Goal: Information Seeking & Learning: Check status

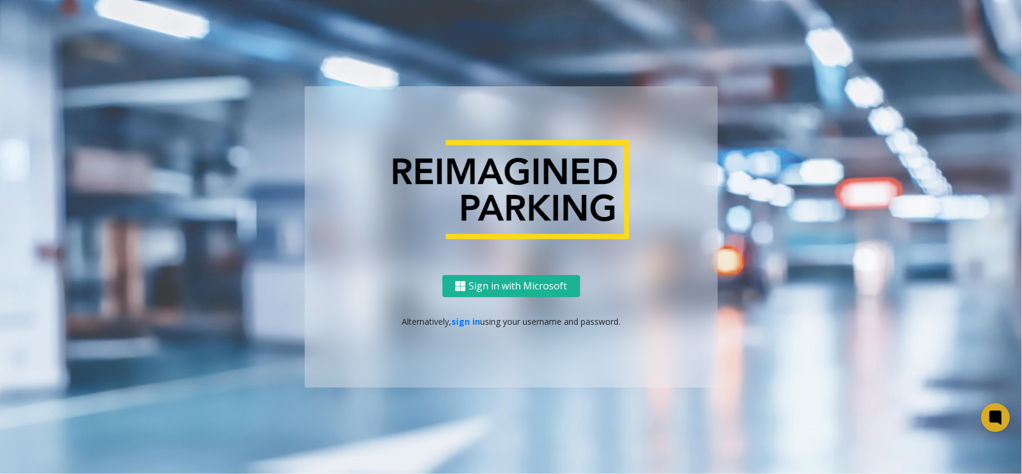
click at [255, 28] on ng-component "Sign in with Microsoft Alternatively, sign in using your username and password." at bounding box center [511, 237] width 1022 height 474
click at [468, 320] on link "sign in" at bounding box center [466, 321] width 29 height 11
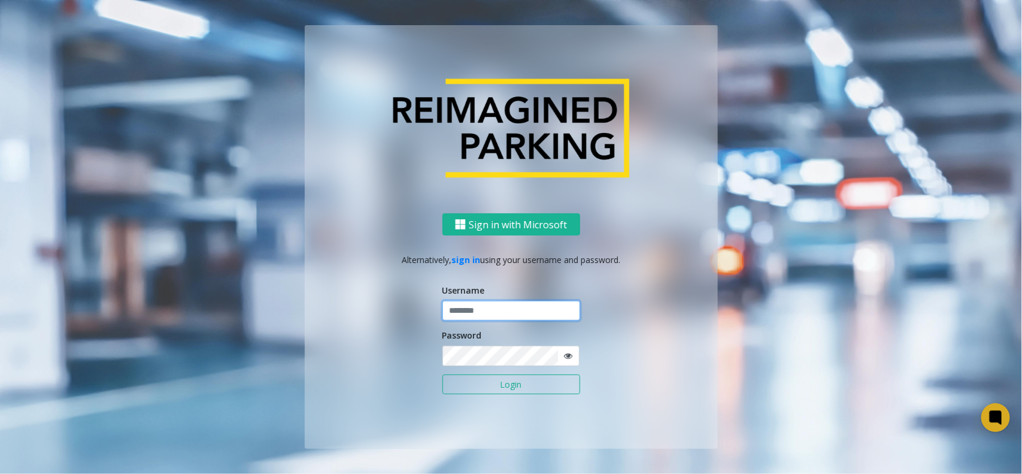
click at [468, 313] on input "text" at bounding box center [512, 311] width 138 height 20
type input "*********"
click at [443, 374] on button "Login" at bounding box center [512, 384] width 138 height 20
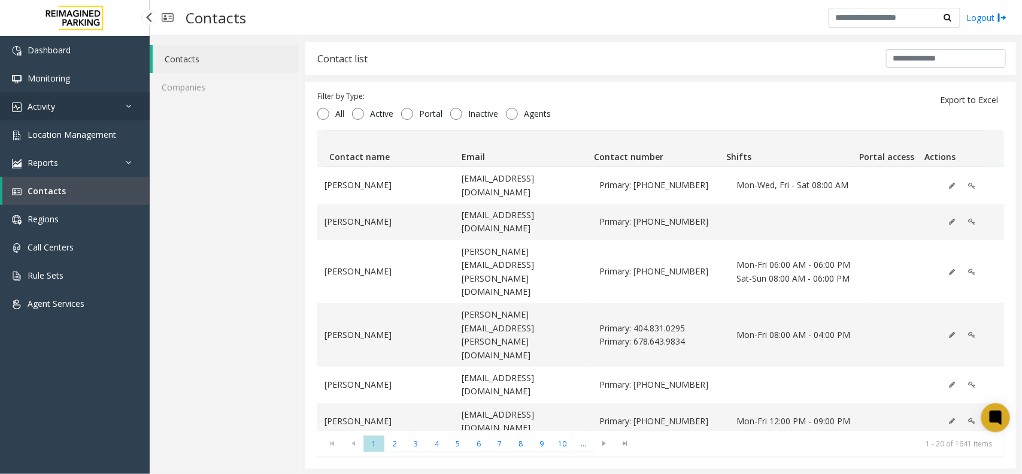
click at [117, 110] on link "Activity" at bounding box center [75, 106] width 150 height 28
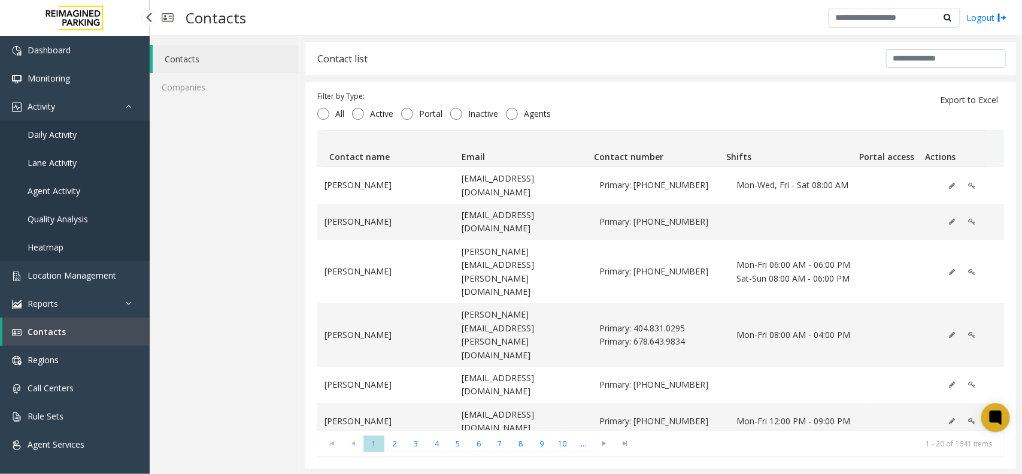
click at [62, 137] on span "Daily Activity" at bounding box center [52, 134] width 49 height 11
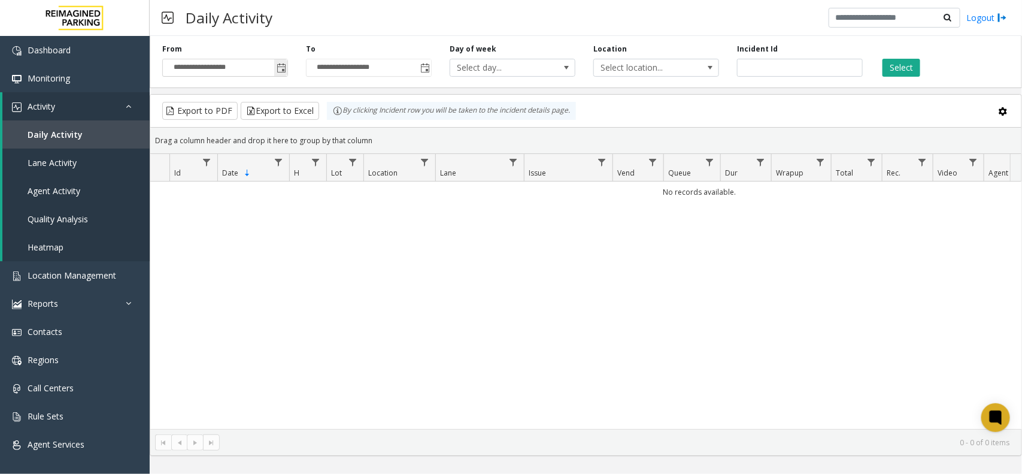
click at [282, 67] on span "Toggle popup" at bounding box center [282, 68] width 10 height 10
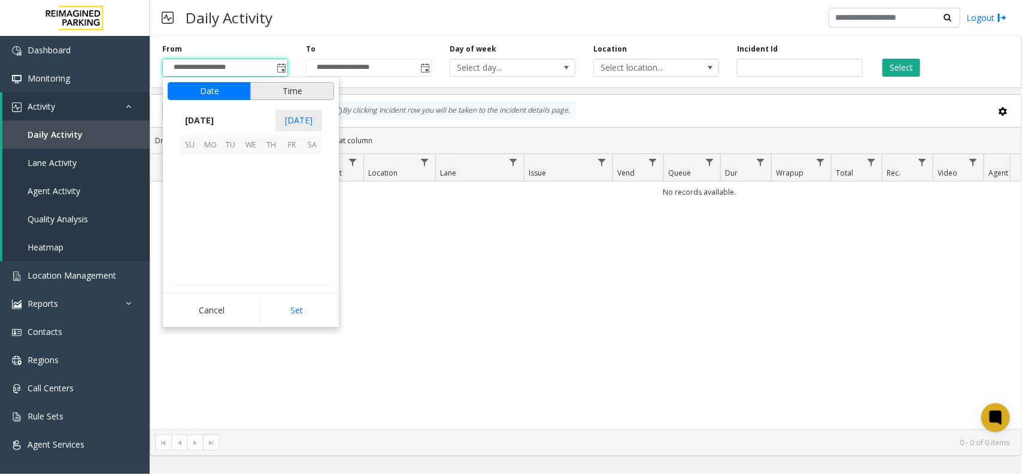
scroll to position [214742, 0]
click at [273, 250] on span "28" at bounding box center [271, 247] width 20 height 20
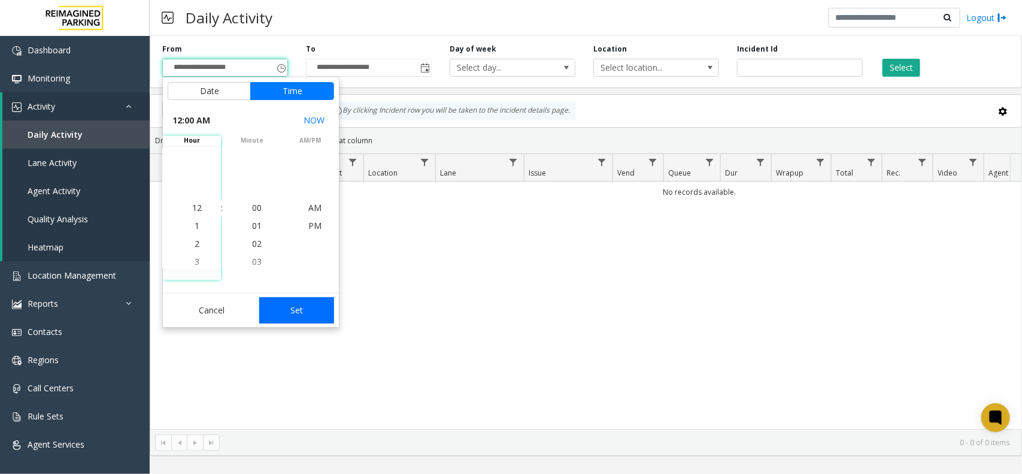
click at [325, 302] on button "Set" at bounding box center [296, 310] width 75 height 26
type input "**********"
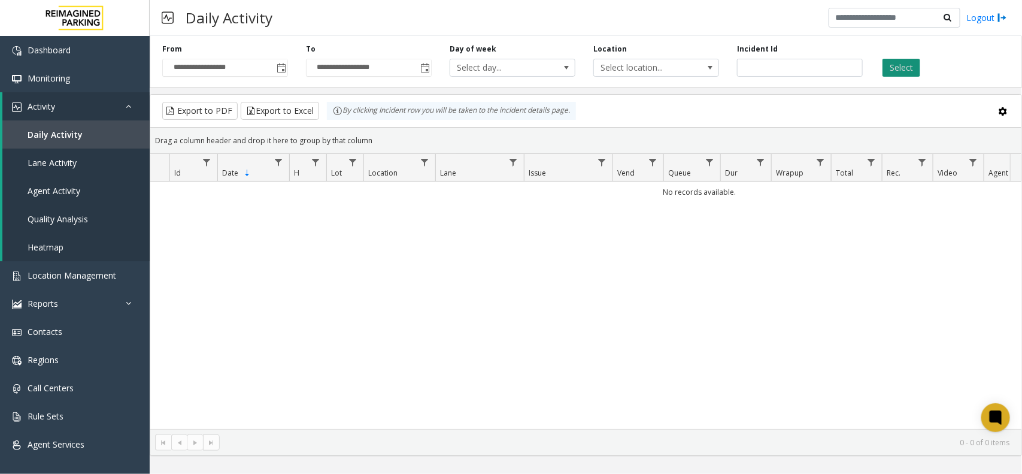
click at [901, 71] on button "Select" at bounding box center [902, 68] width 38 height 18
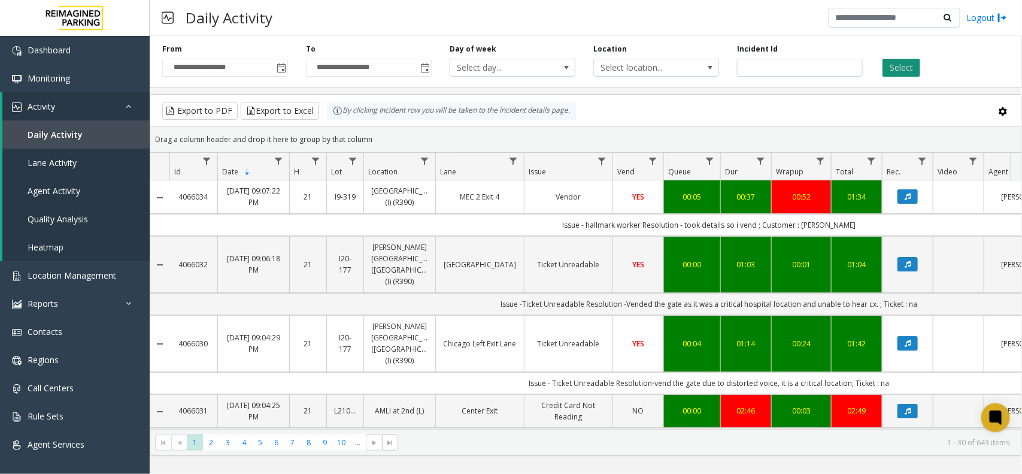
type input "*******"
click at [896, 69] on button "Select" at bounding box center [902, 68] width 38 height 18
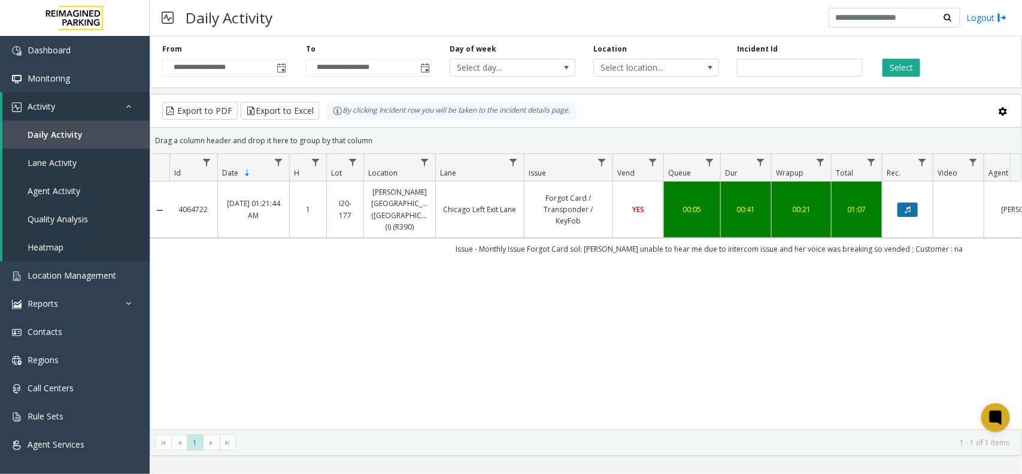
click at [910, 202] on button "Data table" at bounding box center [908, 209] width 20 height 14
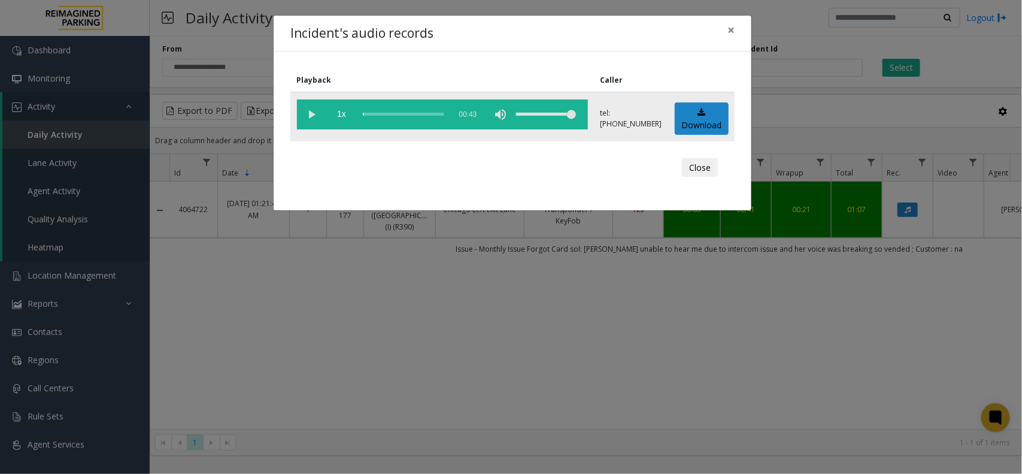
click at [313, 110] on vg-play-pause at bounding box center [312, 114] width 30 height 30
drag, startPoint x: 387, startPoint y: 114, endPoint x: 361, endPoint y: 113, distance: 26.4
click at [361, 113] on vg-controls "1x 00:43" at bounding box center [442, 114] width 291 height 30
click at [364, 114] on div "scrub bar" at bounding box center [403, 114] width 81 height 30
click at [715, 171] on button "Close" at bounding box center [700, 167] width 36 height 19
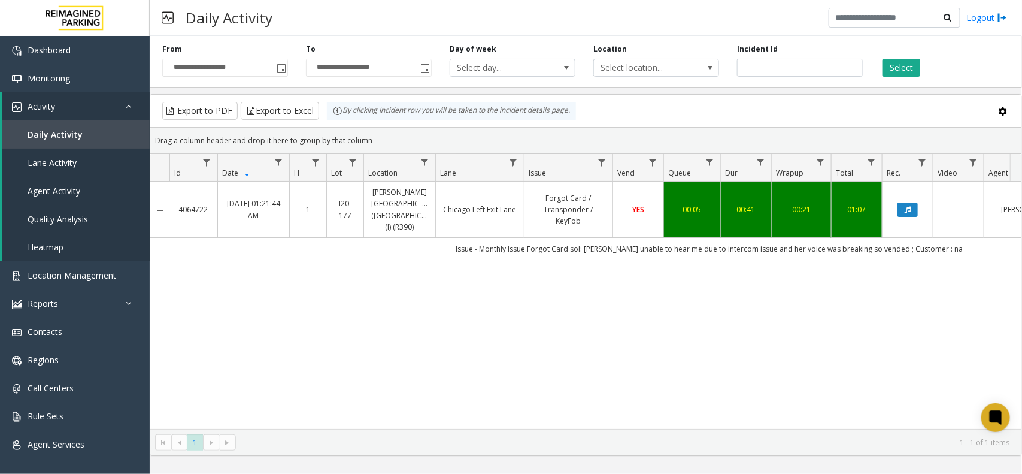
click at [686, 343] on div "4064722 Aug 27, 2025 01:21:44 AM 1 I20-177 Abbott Hospital (Main Hospital) (I) …" at bounding box center [586, 304] width 872 height 247
click at [529, 339] on div "4064722 Aug 27, 2025 01:21:44 AM 1 I20-177 Abbott Hospital (Main Hospital) (I) …" at bounding box center [586, 304] width 872 height 247
copy link "Abbott Hospital"
drag, startPoint x: 429, startPoint y: 193, endPoint x: 374, endPoint y: 193, distance: 55.1
click at [374, 193] on td "[PERSON_NAME][GEOGRAPHIC_DATA] ([GEOGRAPHIC_DATA]) (I) (R390)" at bounding box center [400, 209] width 72 height 56
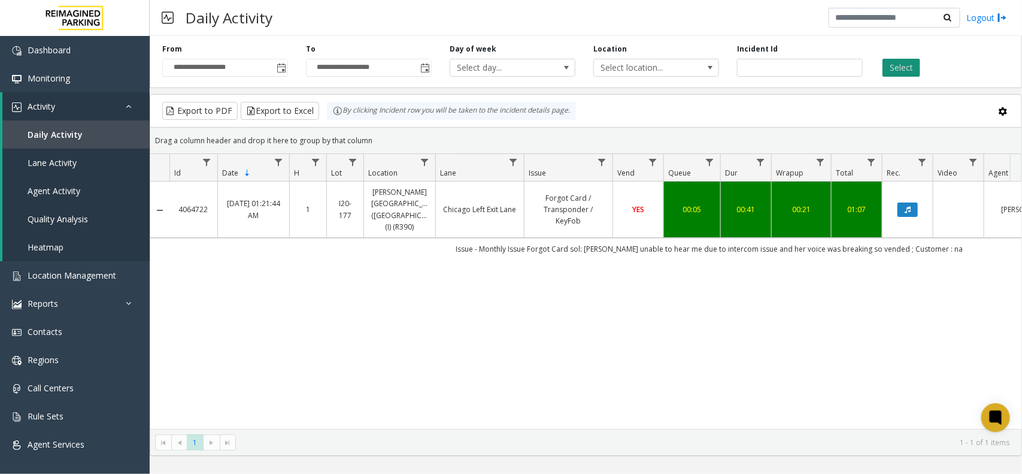
click at [909, 70] on button "Select" at bounding box center [902, 68] width 38 height 18
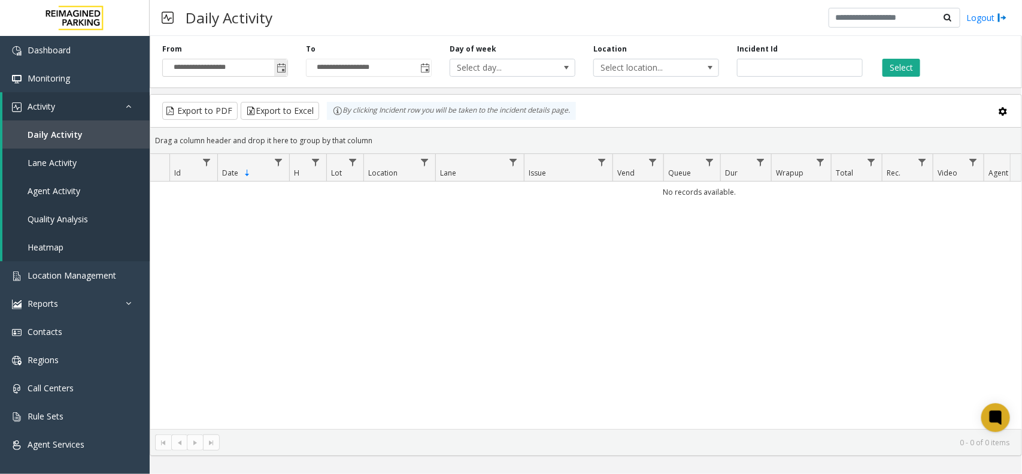
click at [282, 70] on span "Toggle popup" at bounding box center [282, 68] width 10 height 10
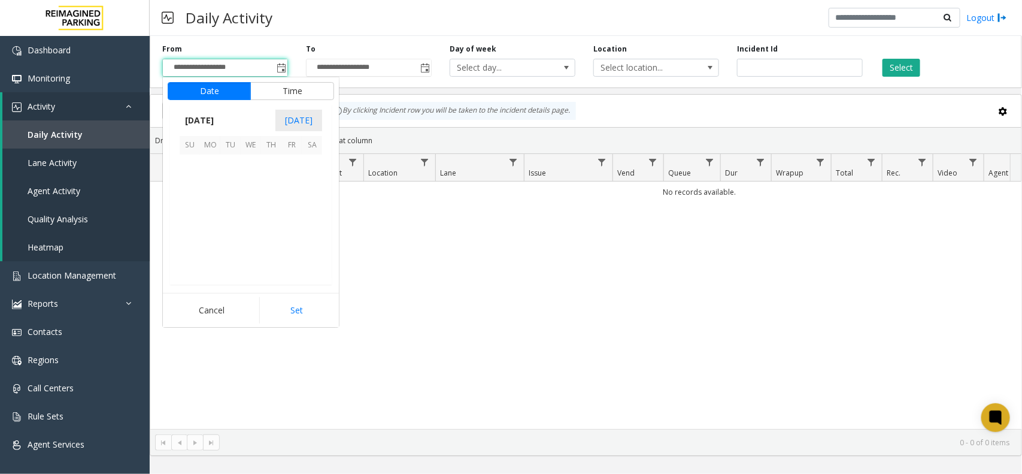
scroll to position [214742, 0]
click at [193, 202] on span "10" at bounding box center [190, 206] width 20 height 20
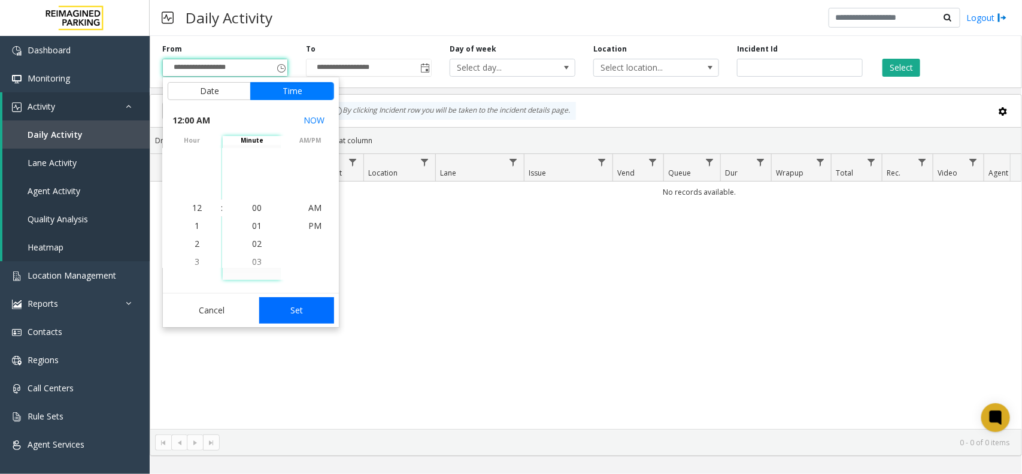
click at [297, 298] on button "Set" at bounding box center [296, 310] width 75 height 26
type input "**********"
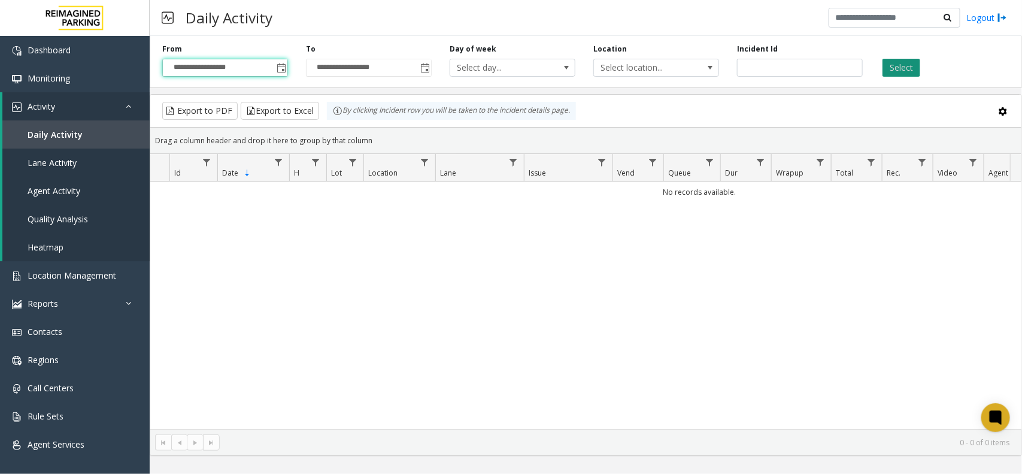
click at [897, 67] on button "Select" at bounding box center [902, 68] width 38 height 18
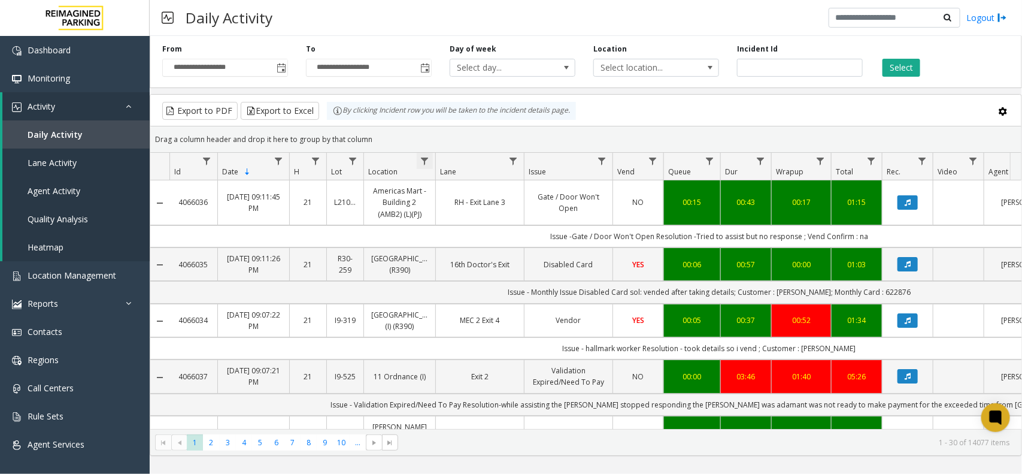
click at [420, 159] on span "Data table" at bounding box center [425, 161] width 10 height 10
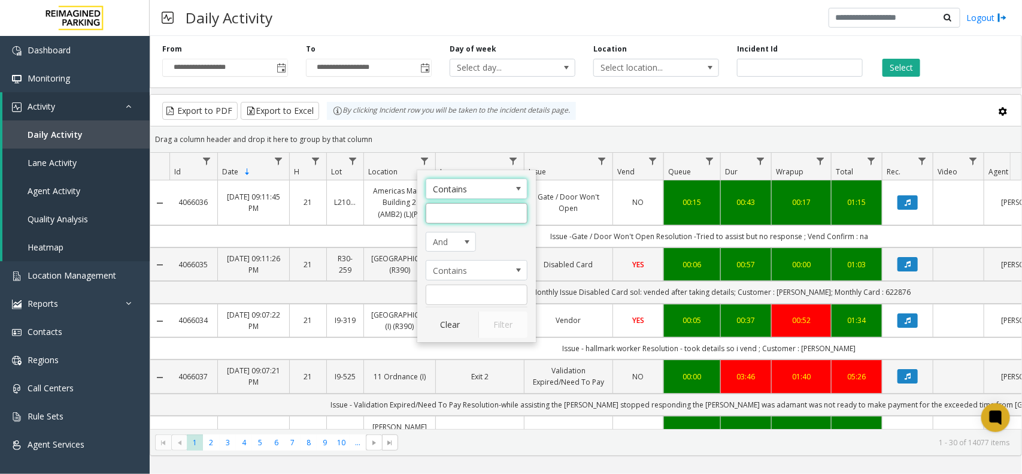
click at [468, 211] on input "Location Filter" at bounding box center [477, 213] width 102 height 20
paste input "**********"
type input "**********"
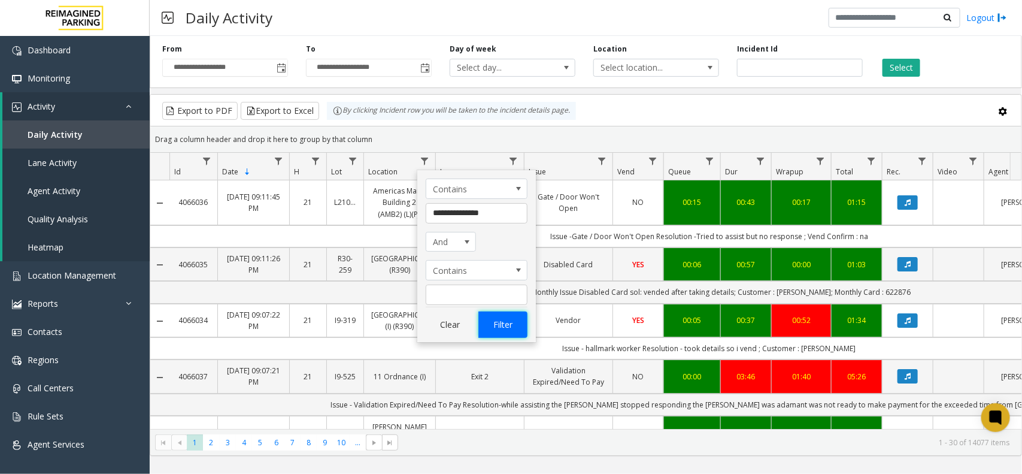
click at [498, 327] on button "Filter" at bounding box center [503, 324] width 49 height 26
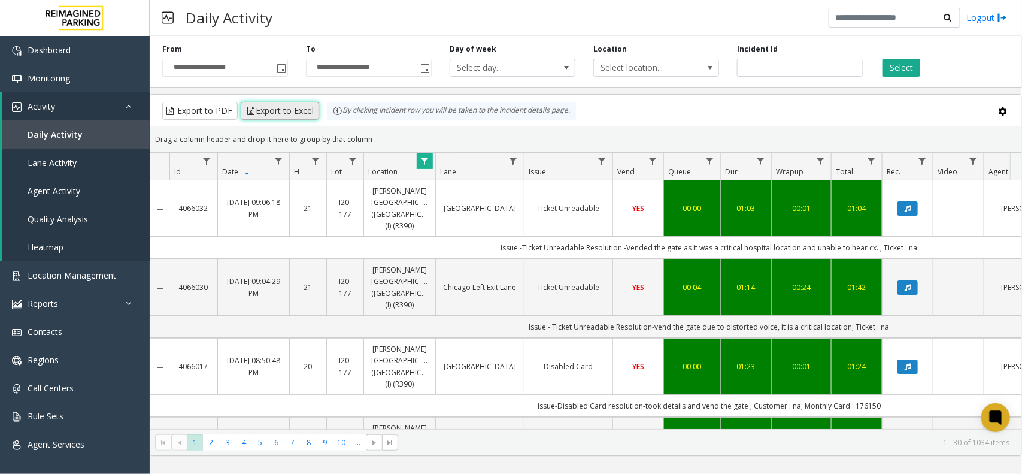
click at [288, 117] on button "Export to Excel" at bounding box center [280, 111] width 78 height 18
click at [420, 155] on link "Data table" at bounding box center [425, 161] width 16 height 16
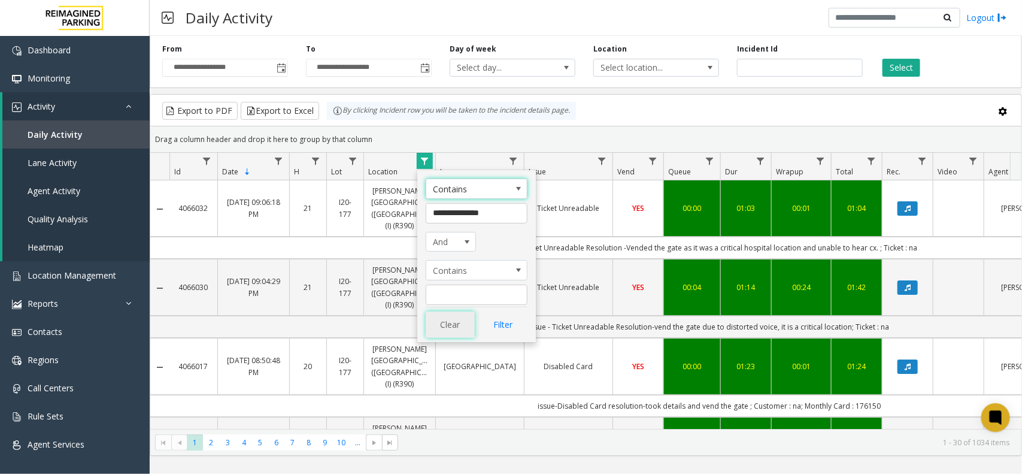
click at [448, 330] on button "Clear" at bounding box center [450, 324] width 49 height 26
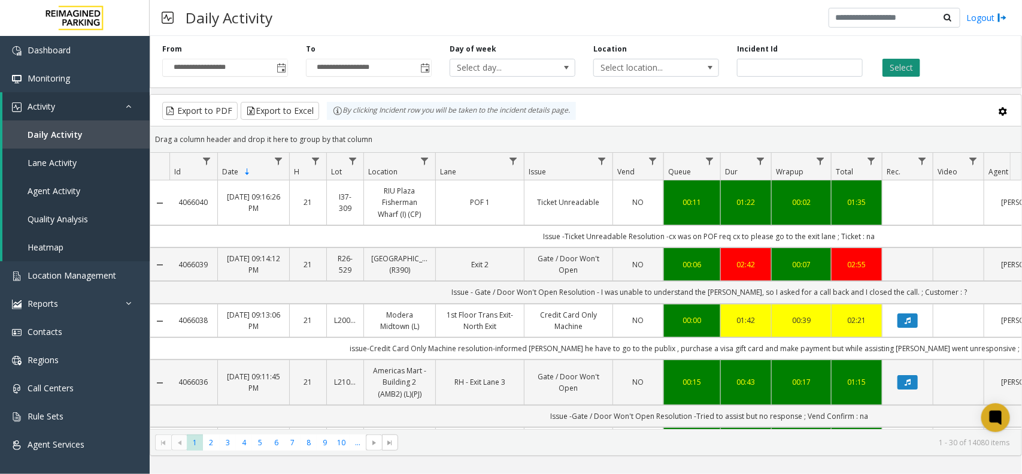
click at [893, 70] on button "Select" at bounding box center [902, 68] width 38 height 18
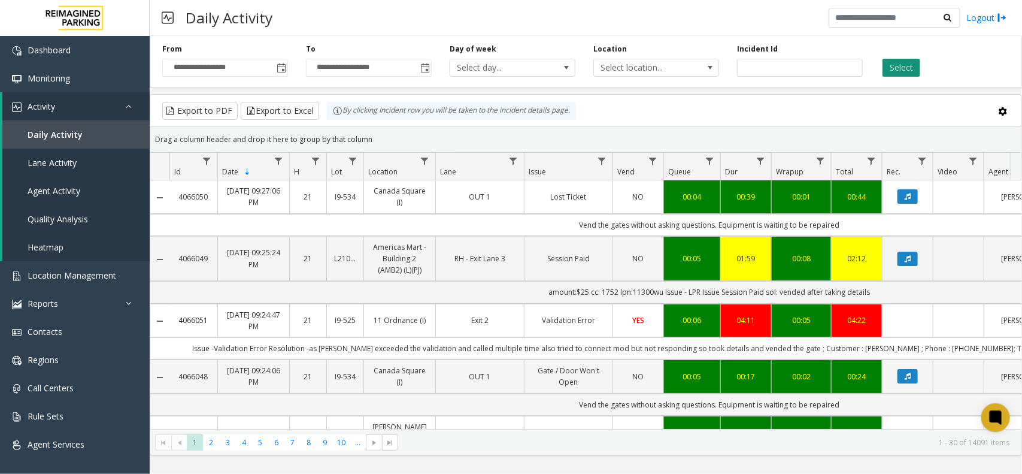
click at [904, 68] on button "Select" at bounding box center [902, 68] width 38 height 18
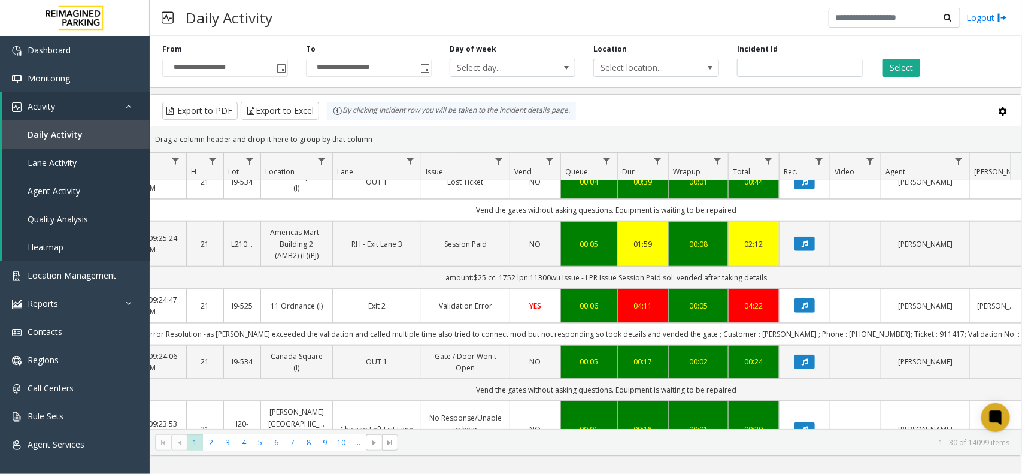
scroll to position [524, 103]
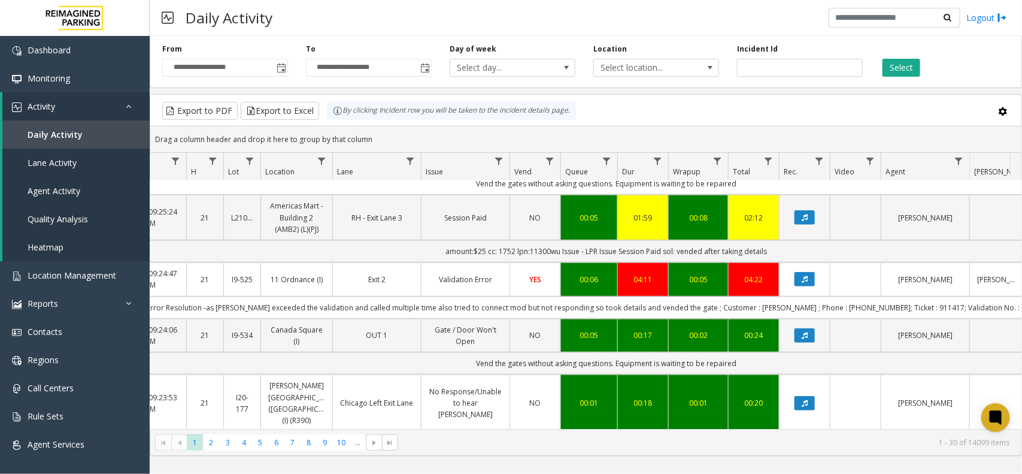
click at [782, 297] on td "Issue -Validation Error Resolution -as parker exceeded the validation and calle…" at bounding box center [606, 308] width 1080 height 22
copy td "sally"
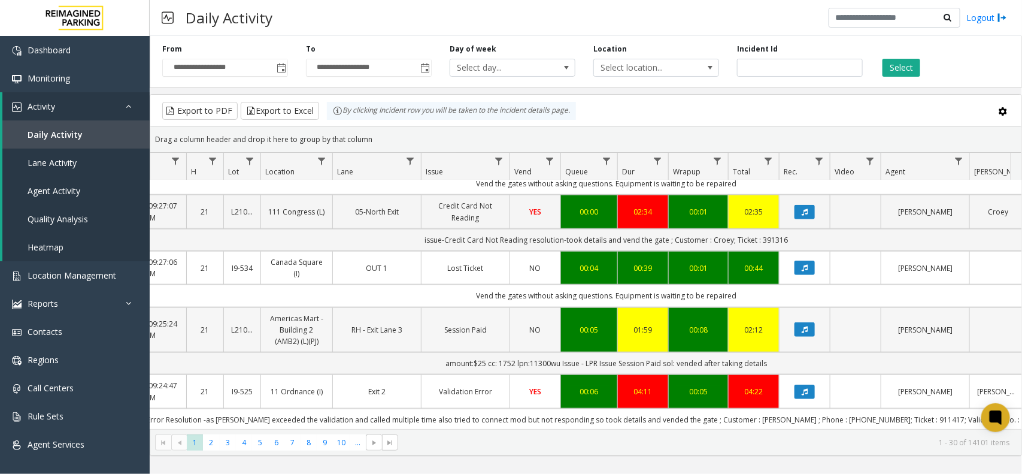
scroll to position [599, 103]
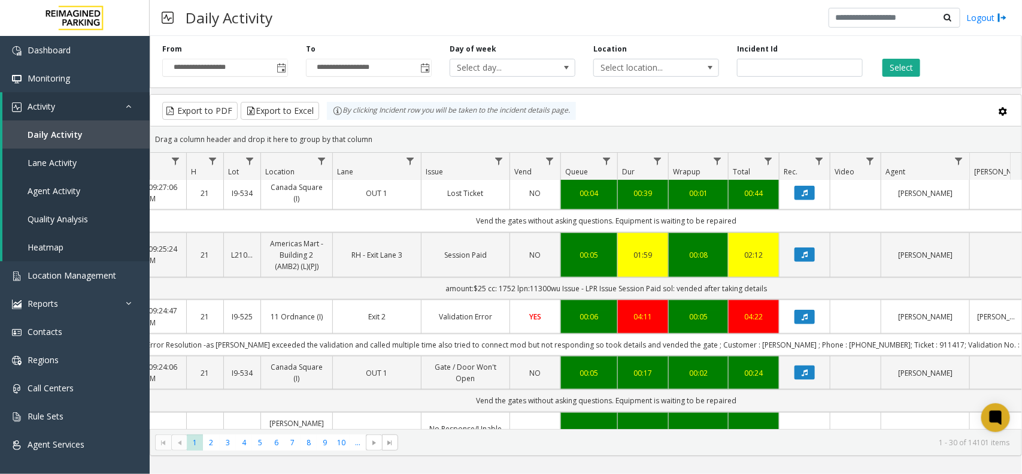
click at [894, 334] on td "Issue -Validation Error Resolution -as parker exceeded the validation and calle…" at bounding box center [606, 345] width 1080 height 22
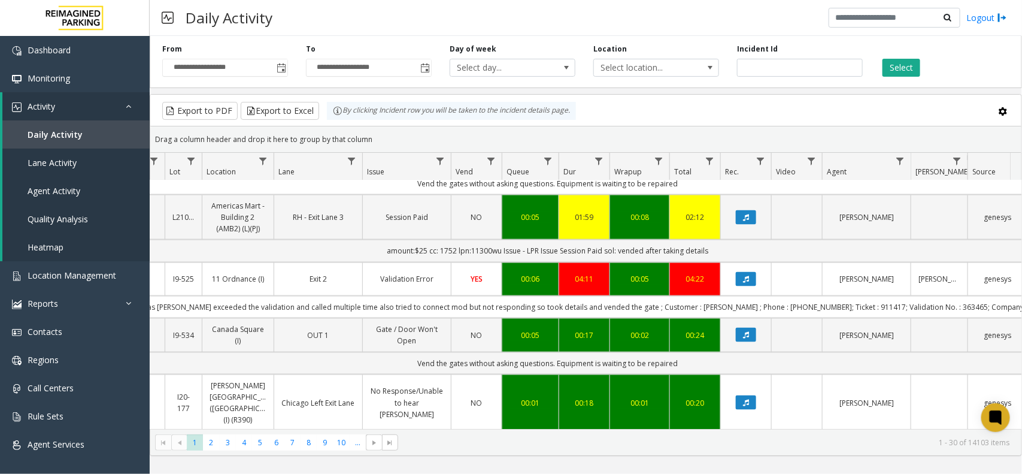
scroll to position [0, 163]
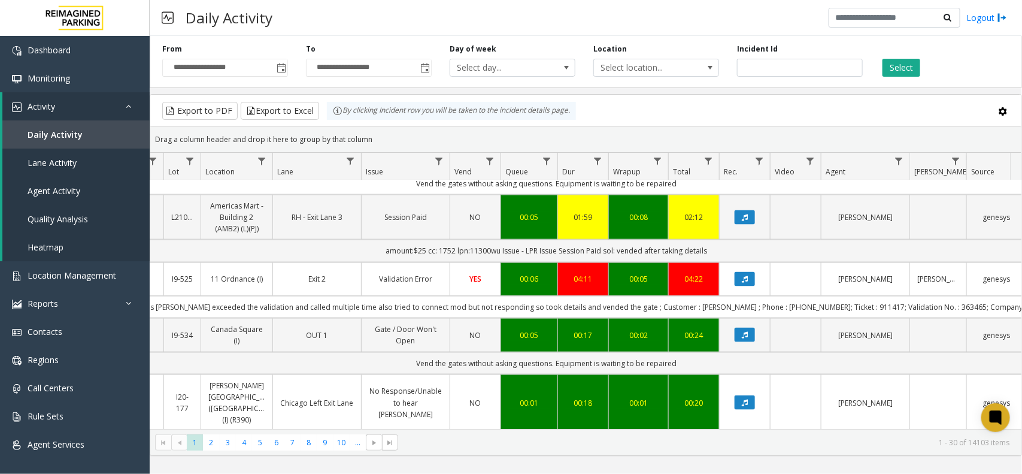
click at [918, 296] on td "Issue -Validation Error Resolution -as parker exceeded the validation and calle…" at bounding box center [547, 307] width 1080 height 22
copy td "363465"
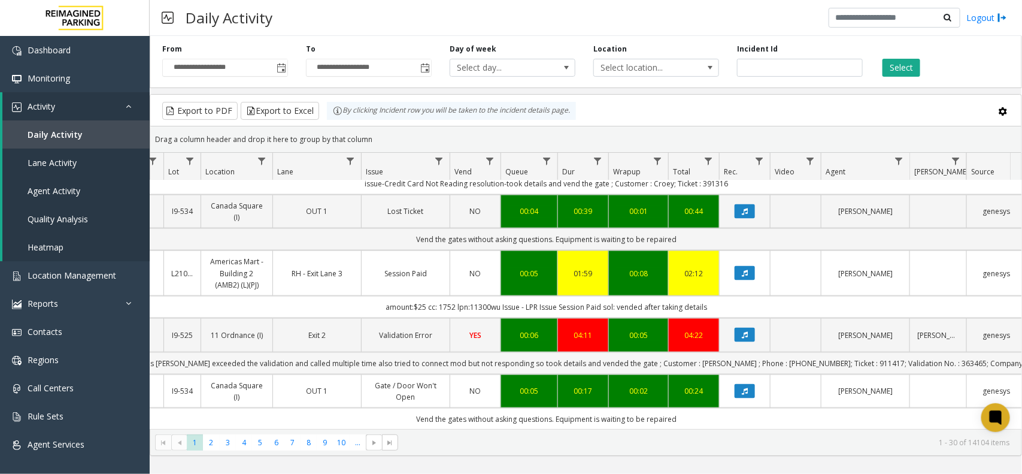
click at [770, 352] on td "Issue -Validation Error Resolution -as parker exceeded the validation and calle…" at bounding box center [547, 363] width 1080 height 22
copy td "416498652"
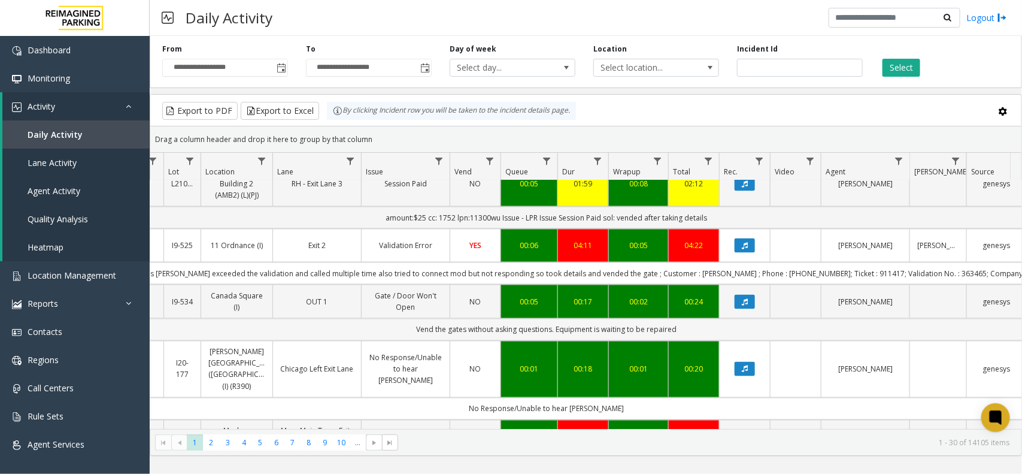
scroll to position [898, 163]
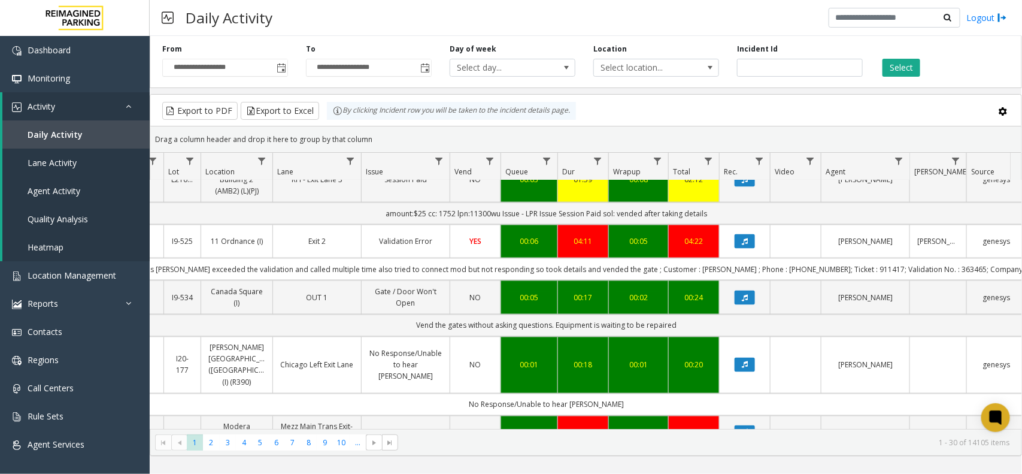
click at [840, 258] on td "Issue -Validation Error Resolution -as parker exceeded the validation and calle…" at bounding box center [547, 269] width 1080 height 22
click at [791, 258] on td "Issue -Validation Error Resolution -as parker exceeded the validation and calle…" at bounding box center [547, 269] width 1080 height 22
copy td "416498652"
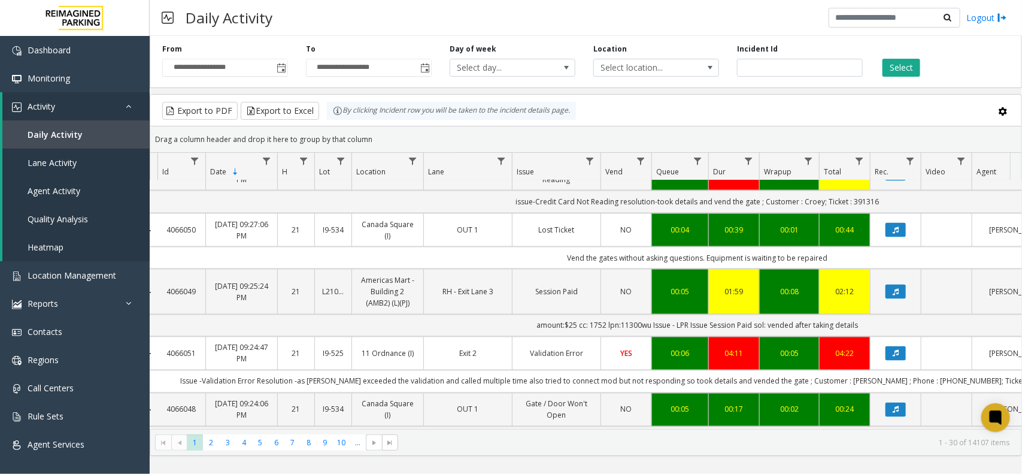
scroll to position [0, 0]
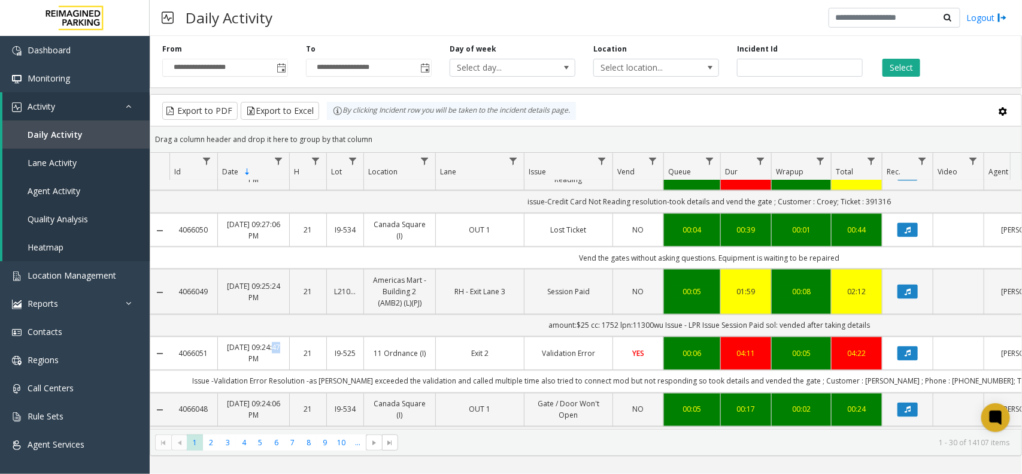
drag, startPoint x: 276, startPoint y: 326, endPoint x: 235, endPoint y: 355, distance: 49.9
click at [235, 355] on td "Aug 28, 2025 09:24:47 PM" at bounding box center [253, 354] width 72 height 34
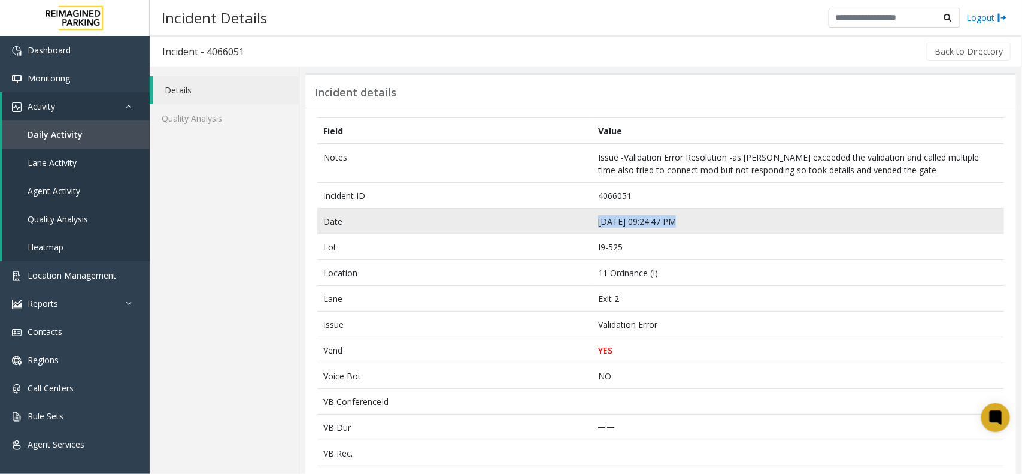
drag, startPoint x: 760, startPoint y: 229, endPoint x: 454, endPoint y: 222, distance: 305.6
click at [454, 222] on tr "Date Aug 28 09:24:47 PM" at bounding box center [660, 221] width 687 height 26
copy tr "Aug 28 09:24:47 PM"
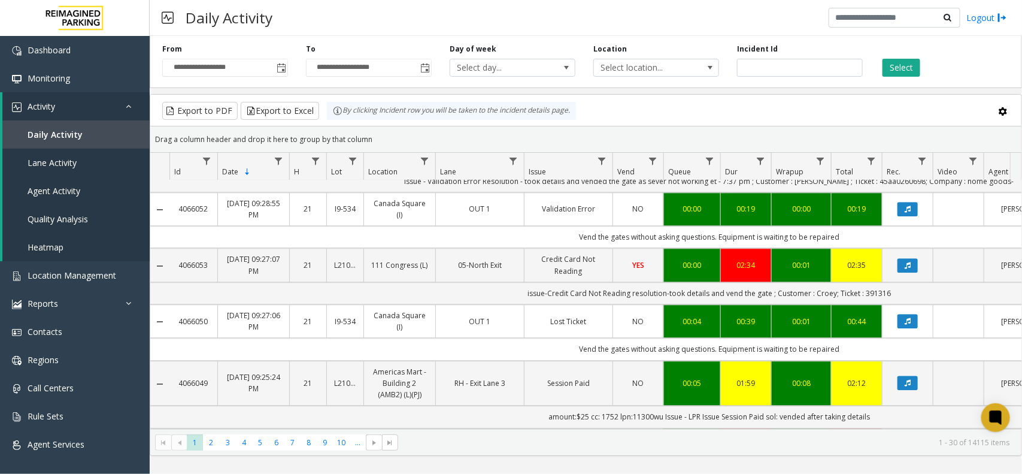
scroll to position [1423, 0]
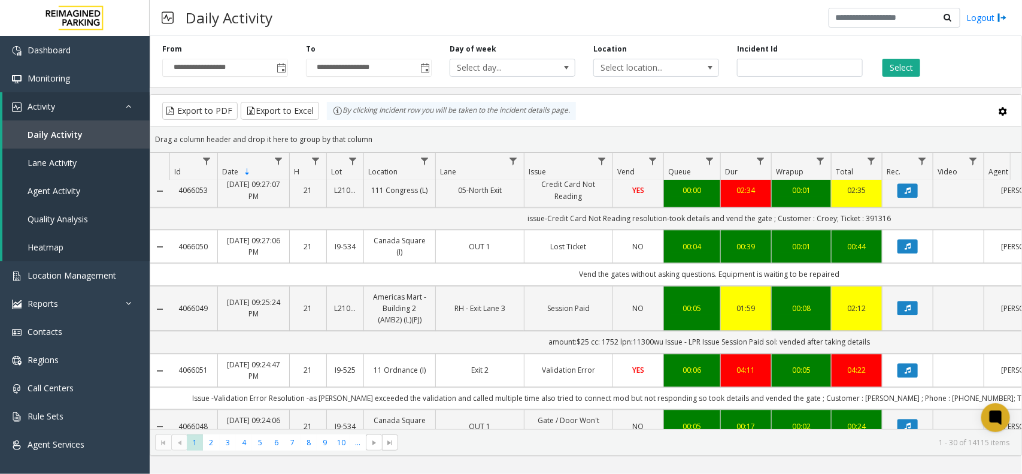
copy link "11 Ordnance (I)"
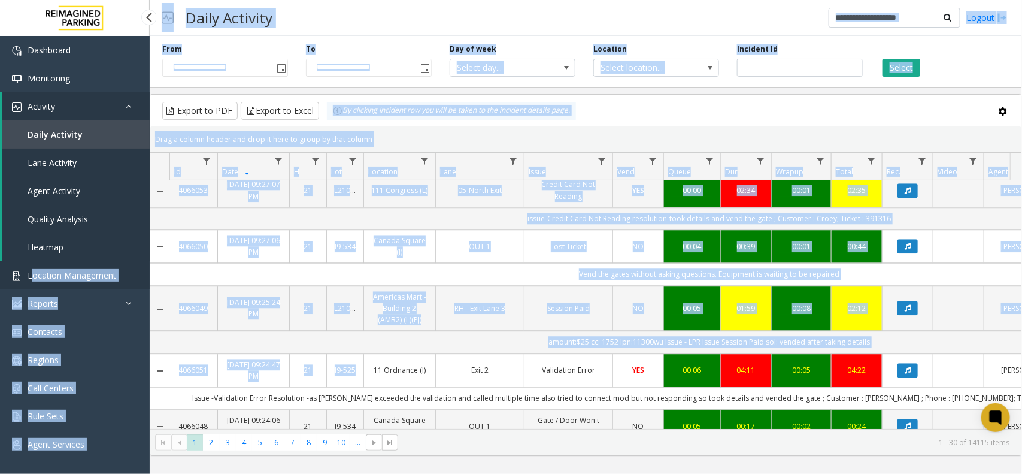
drag, startPoint x: 369, startPoint y: 295, endPoint x: 31, endPoint y: 277, distance: 338.3
click at [31, 277] on app-root "**********" at bounding box center [511, 237] width 1022 height 474
click at [780, 7] on div "Daily Activity Logout" at bounding box center [586, 18] width 873 height 36
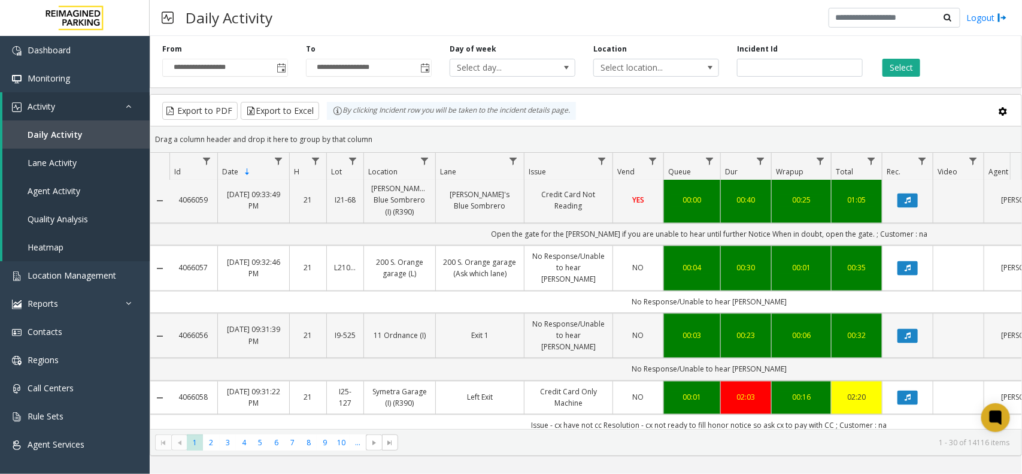
scroll to position [1048, 0]
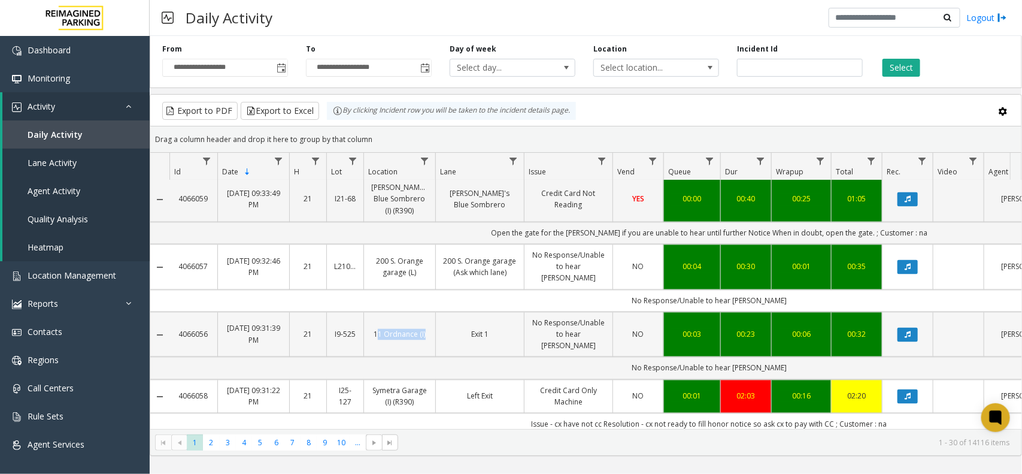
copy link "11 Ordnance (I"
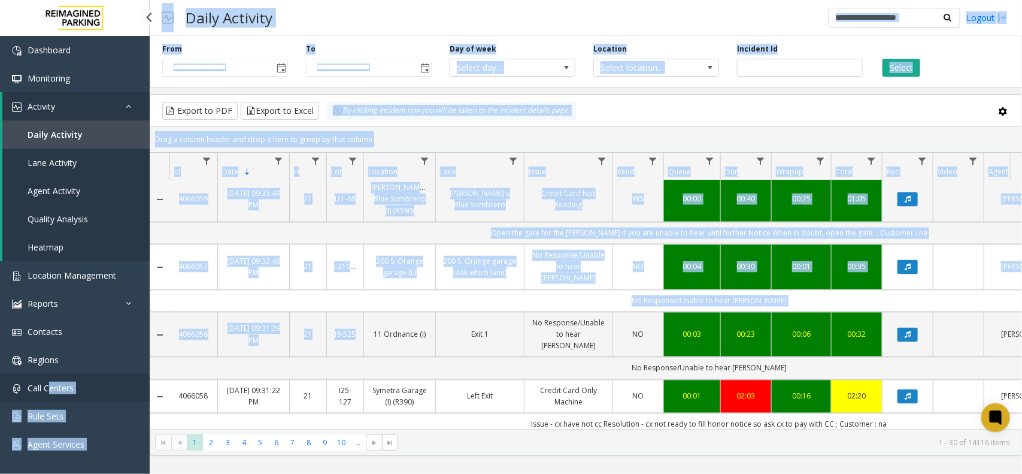
drag, startPoint x: 368, startPoint y: 274, endPoint x: 49, endPoint y: 377, distance: 336.2
click at [49, 377] on app-root "**********" at bounding box center [511, 237] width 1022 height 474
click at [558, 19] on div "Daily Activity Logout" at bounding box center [586, 18] width 873 height 36
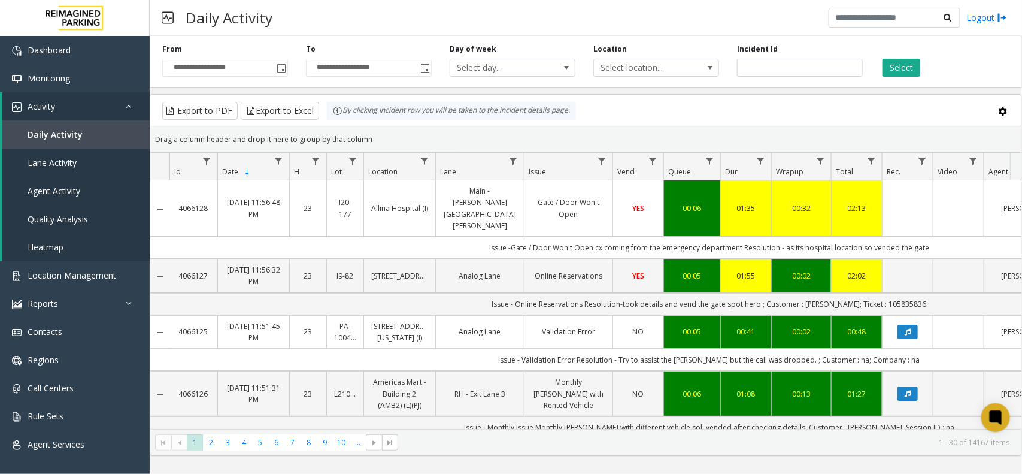
scroll to position [1048, 0]
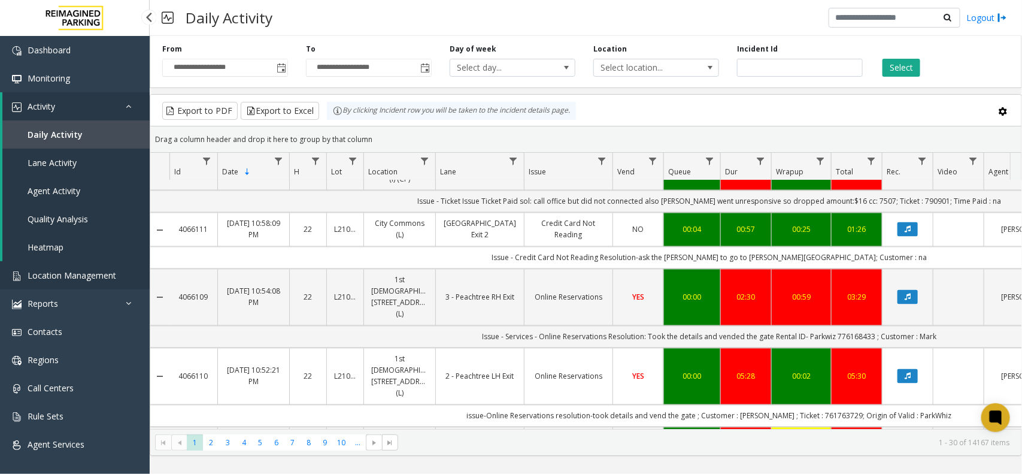
click at [82, 277] on span "Location Management" at bounding box center [72, 275] width 89 height 11
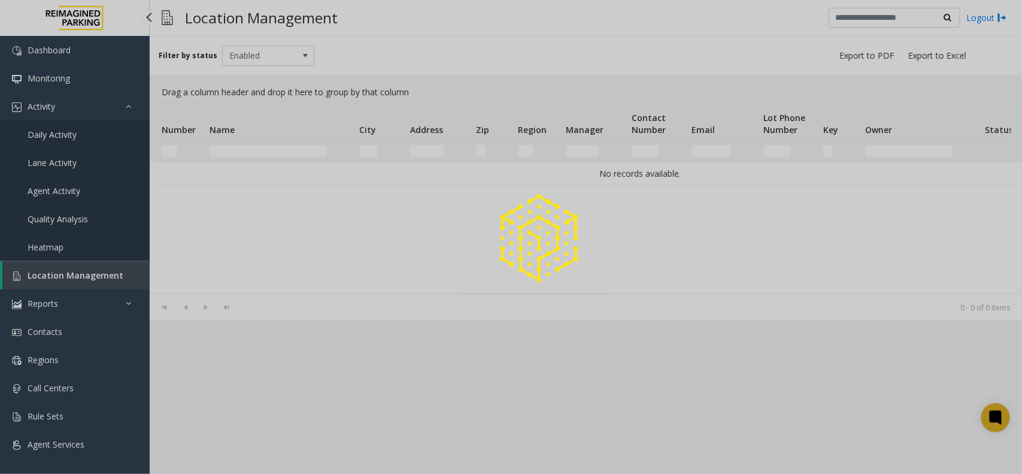
click at [112, 285] on div at bounding box center [511, 237] width 1022 height 474
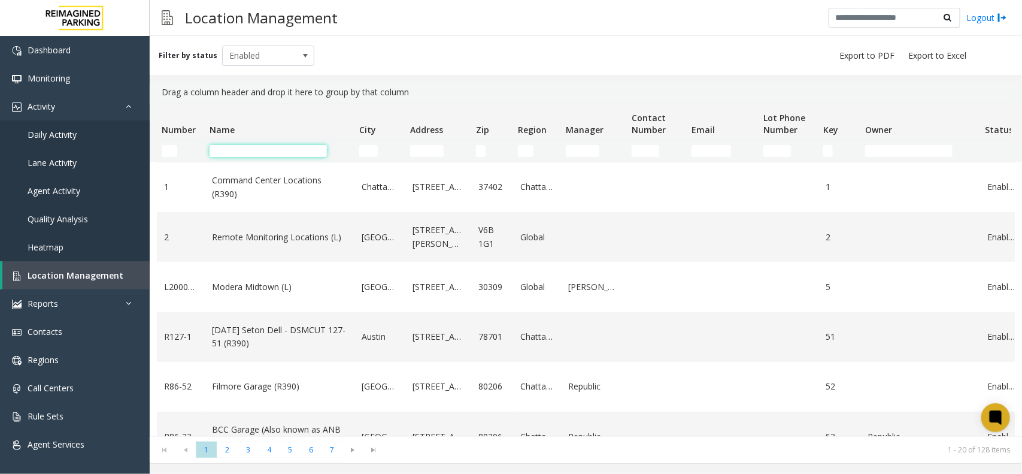
click at [228, 150] on input "Name Filter" at bounding box center [268, 151] width 117 height 12
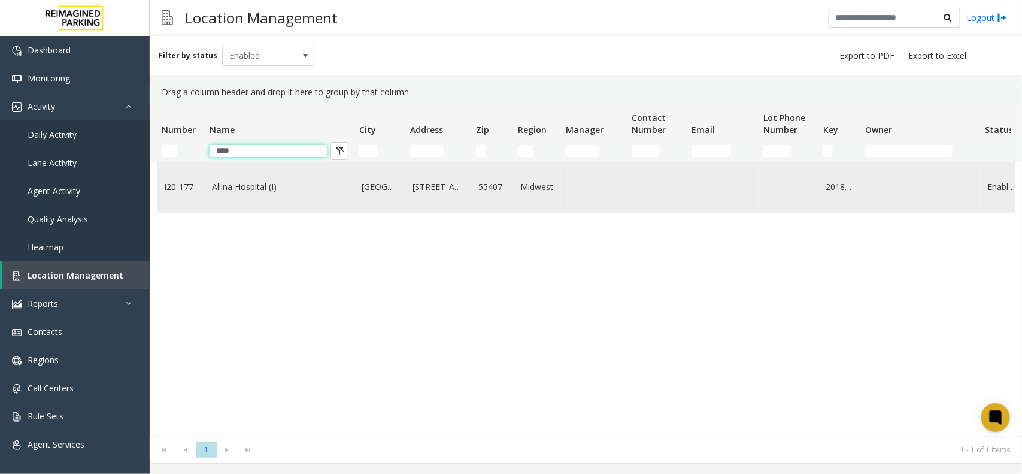
type input "****"
click at [237, 193] on link "Allina Hospital (I)" at bounding box center [279, 186] width 135 height 13
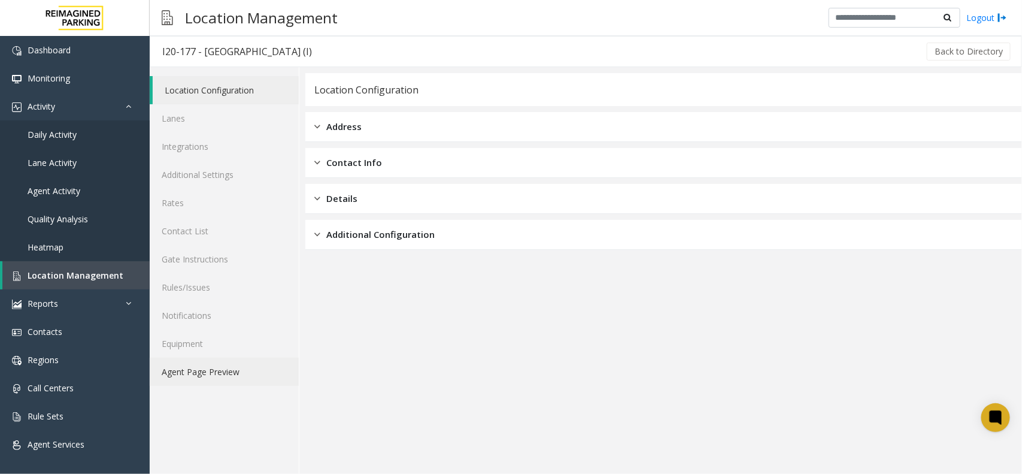
click at [252, 373] on link "Agent Page Preview" at bounding box center [224, 372] width 149 height 28
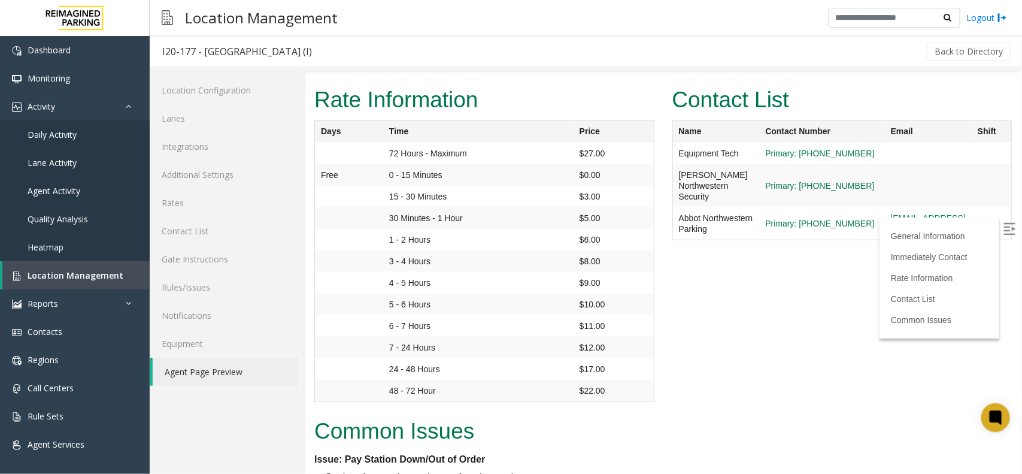
scroll to position [374, 0]
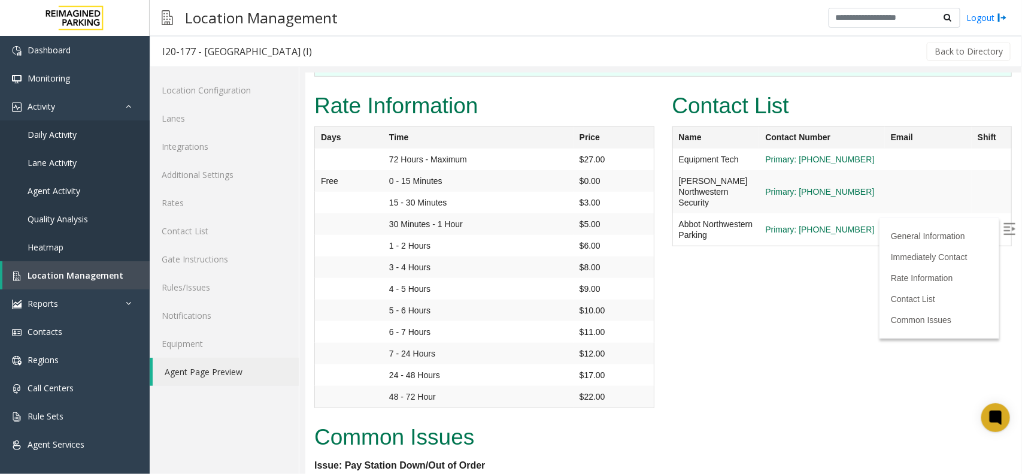
click at [1003, 232] on img at bounding box center [1009, 228] width 12 height 12
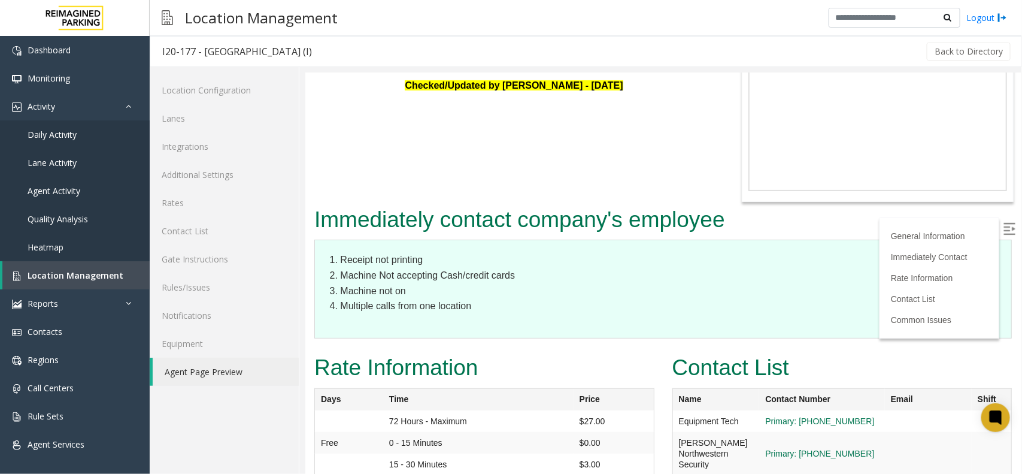
scroll to position [0, 0]
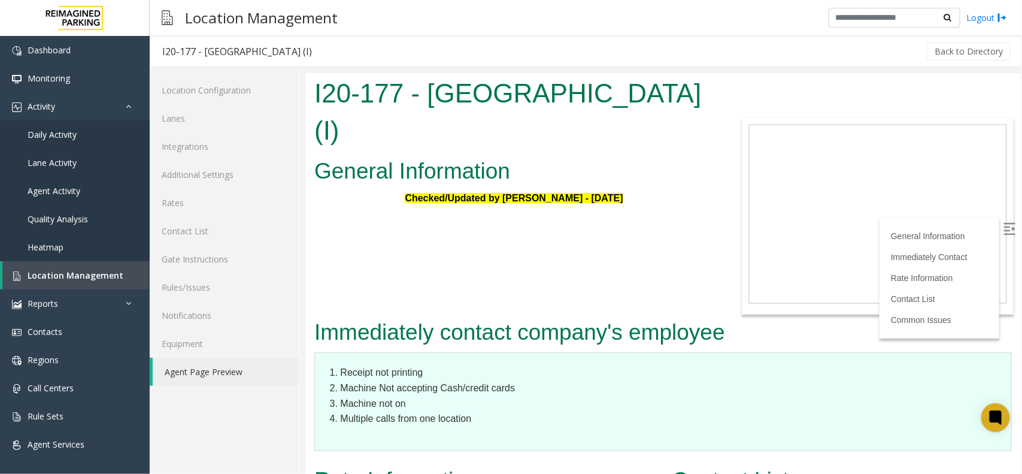
drag, startPoint x: 635, startPoint y: 161, endPoint x: 568, endPoint y: 172, distance: 67.5
click at [568, 172] on body "I20-177 - Allina Hospital (I) General Information Checked/Updated by Pranav Bab…" at bounding box center [663, 272] width 716 height 401
click at [565, 181] on body "I20-177 - Allina Hospital (I) General Information Checked/Updated by Pranav Bab…" at bounding box center [663, 272] width 716 height 401
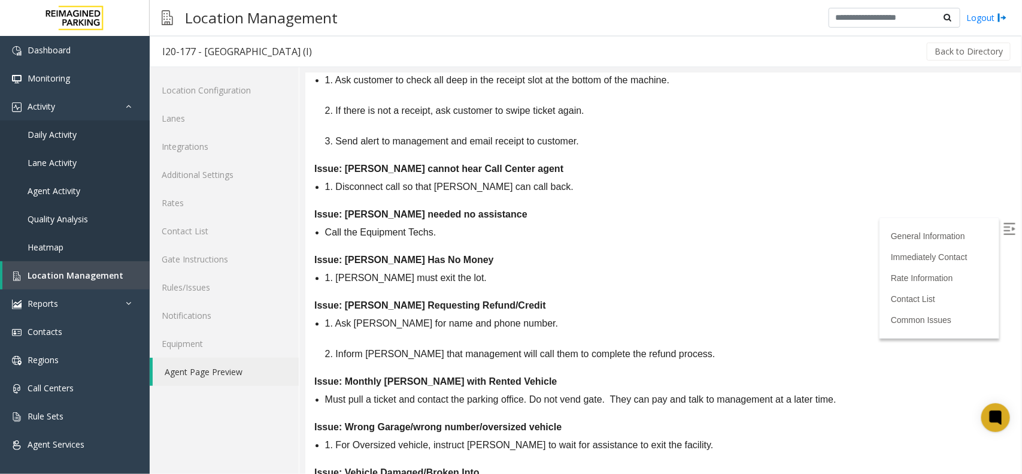
scroll to position [1327, 0]
click at [118, 271] on link "Location Management" at bounding box center [75, 275] width 147 height 28
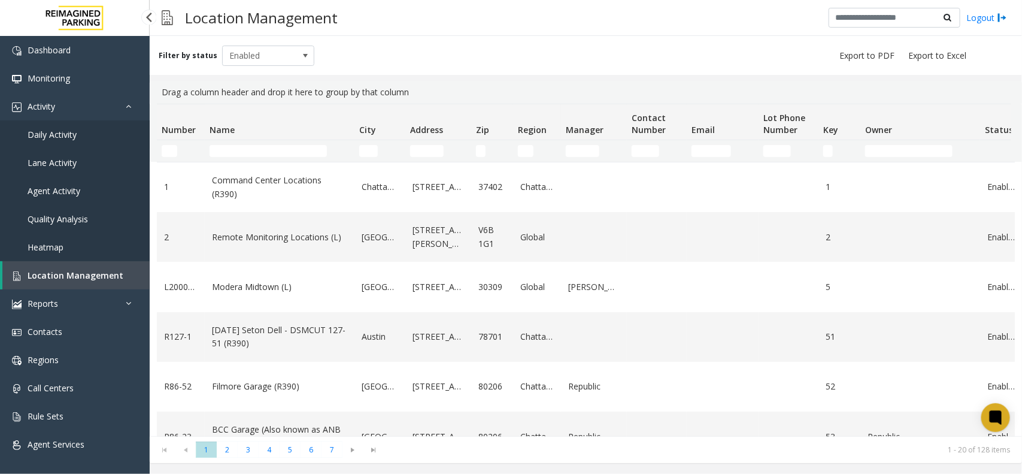
click at [67, 138] on span "Daily Activity" at bounding box center [52, 134] width 49 height 11
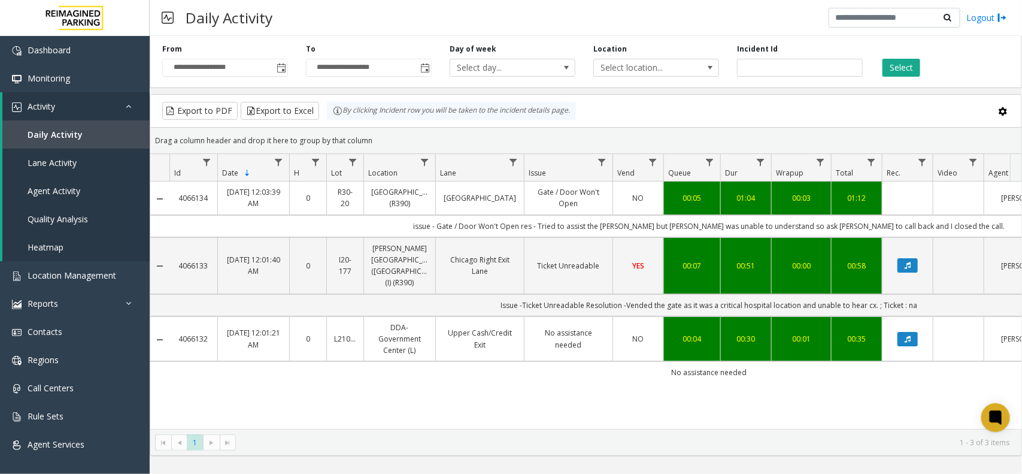
scroll to position [0, 150]
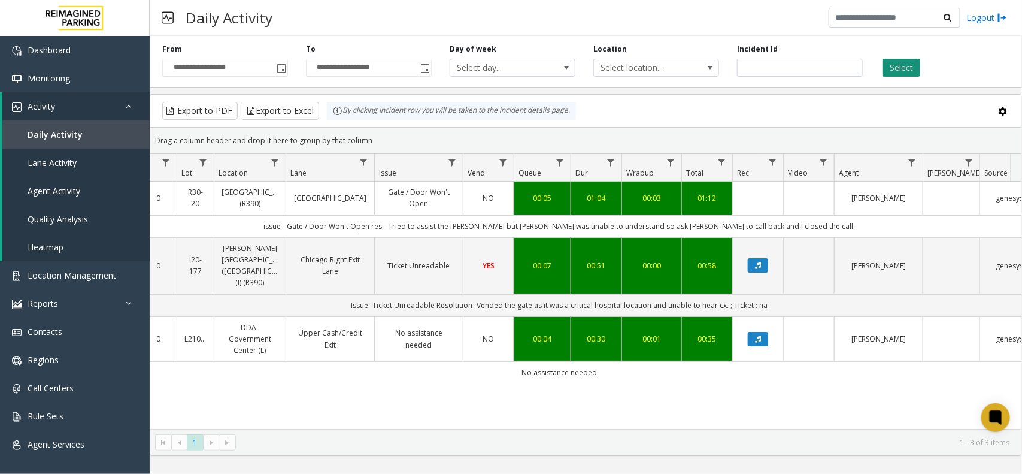
click at [899, 69] on button "Select" at bounding box center [902, 68] width 38 height 18
click at [909, 72] on button "Select" at bounding box center [902, 68] width 38 height 18
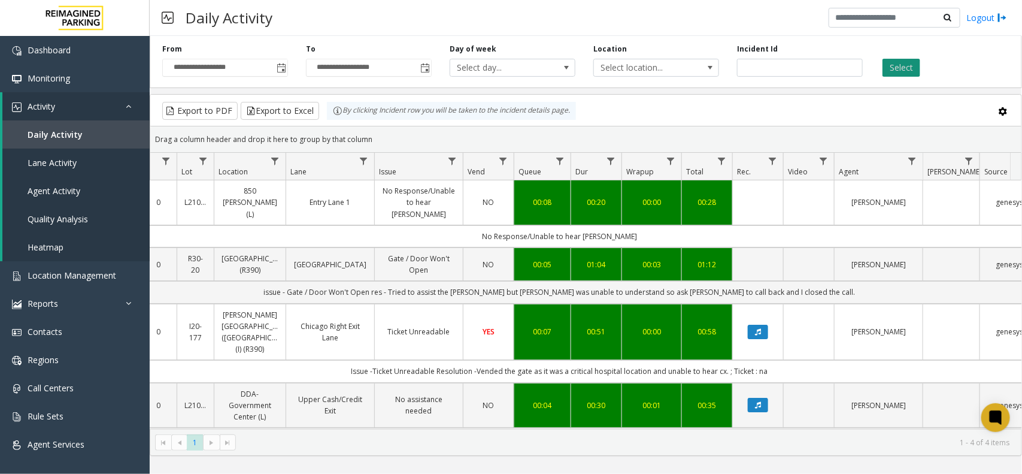
click at [901, 65] on button "Select" at bounding box center [902, 68] width 38 height 18
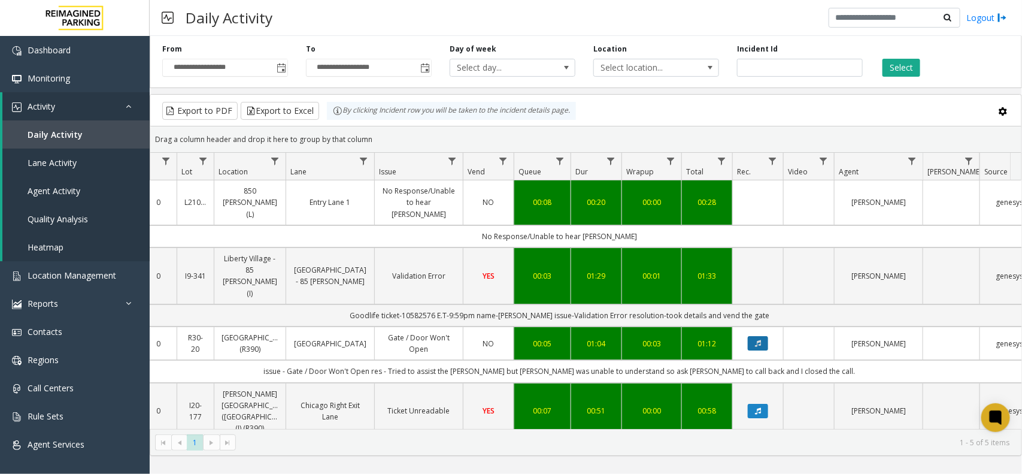
click at [765, 336] on button "Data table" at bounding box center [758, 343] width 20 height 14
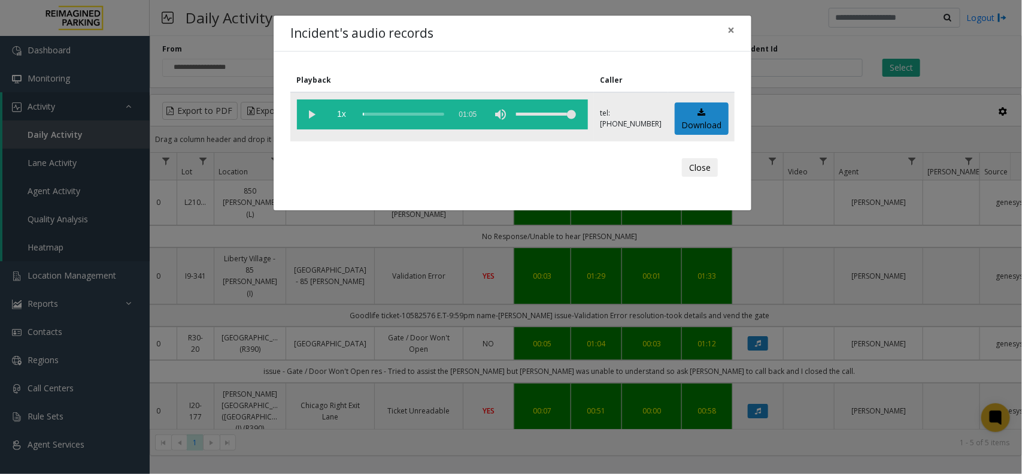
click at [310, 116] on vg-play-pause at bounding box center [312, 114] width 30 height 30
click at [429, 115] on div "scrub bar" at bounding box center [403, 114] width 81 height 30
click at [737, 32] on button "×" at bounding box center [731, 30] width 24 height 29
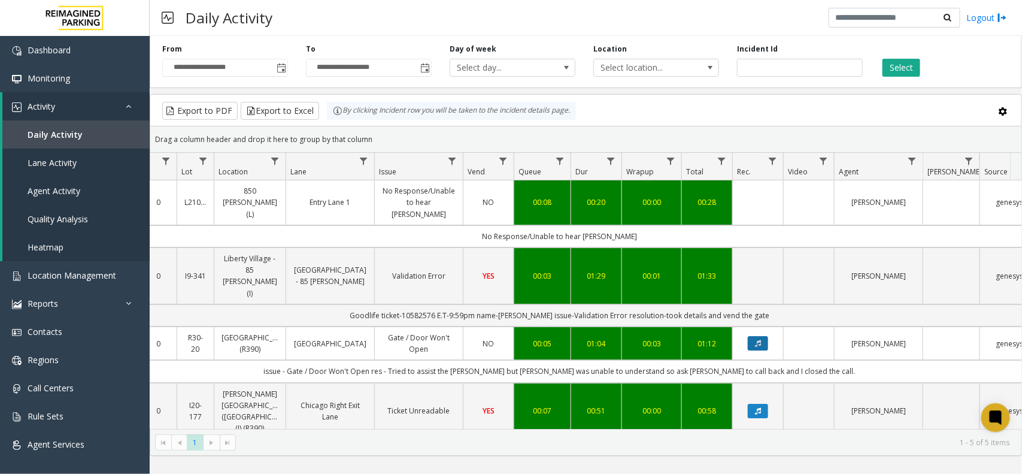
click at [765, 336] on button "Data table" at bounding box center [758, 343] width 20 height 14
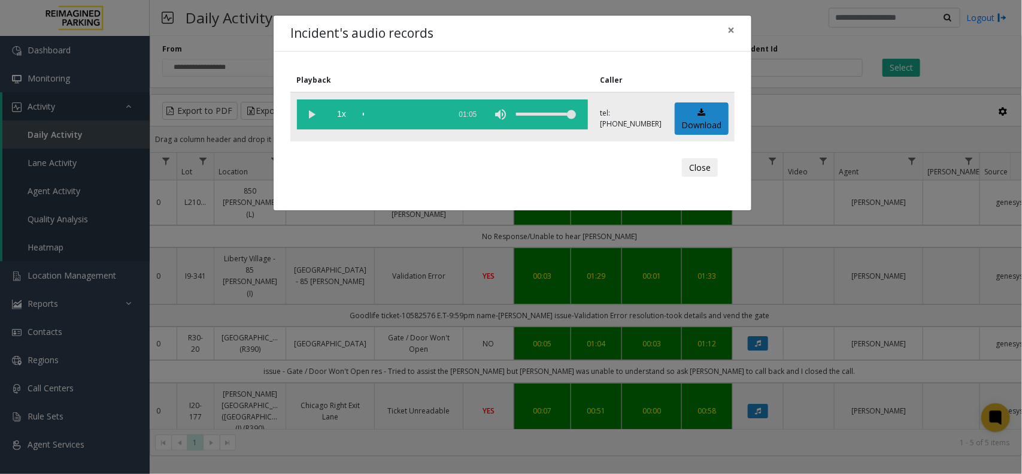
click at [305, 117] on vg-play-pause at bounding box center [312, 114] width 30 height 30
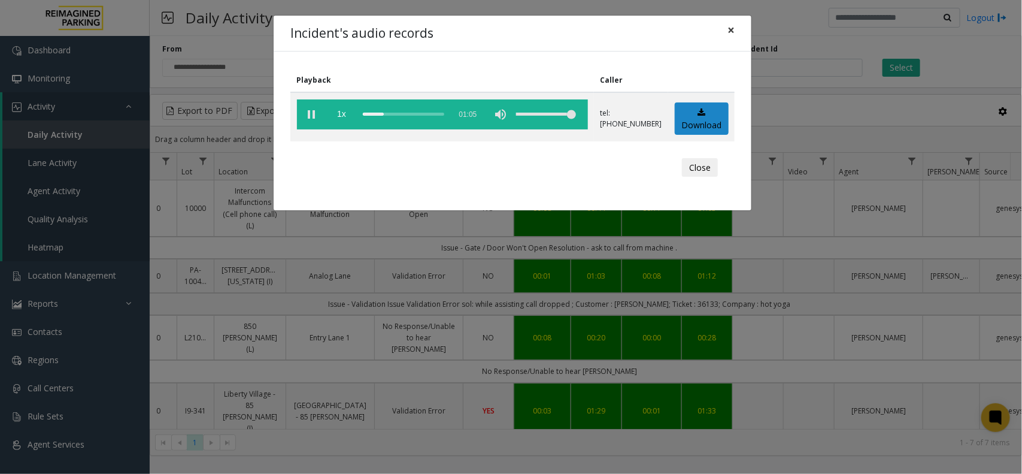
drag, startPoint x: 731, startPoint y: 36, endPoint x: 740, endPoint y: 190, distance: 154.2
click at [740, 190] on div "Incident's audio records × Playback Caller 1x 01:05 tel:+10300709003 Download C…" at bounding box center [512, 113] width 479 height 196
click at [732, 33] on span "×" at bounding box center [731, 30] width 7 height 17
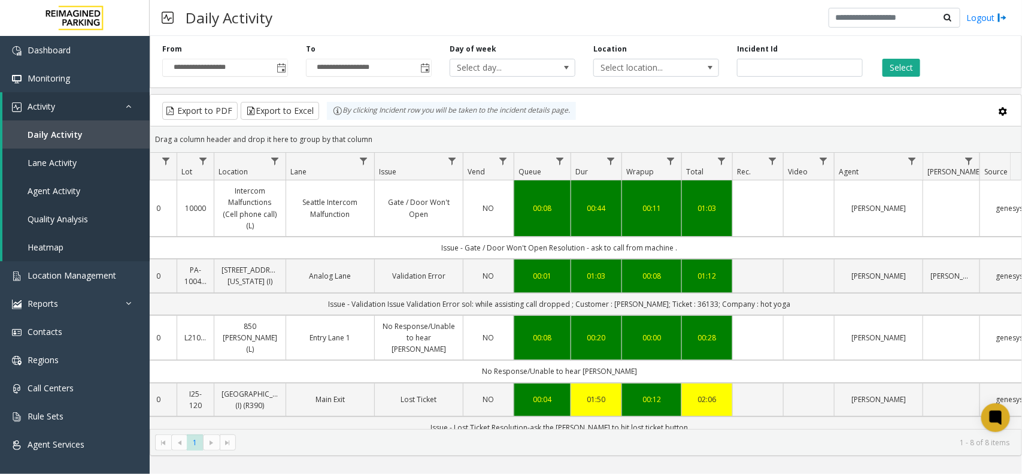
click at [633, 449] on kendo-pager "* 1 1 - 8 of 8 items" at bounding box center [586, 442] width 872 height 27
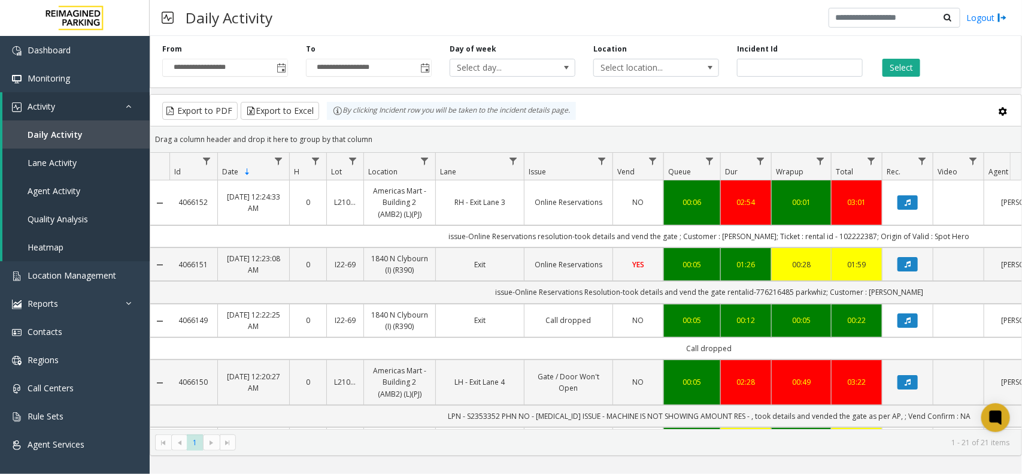
scroll to position [0, 150]
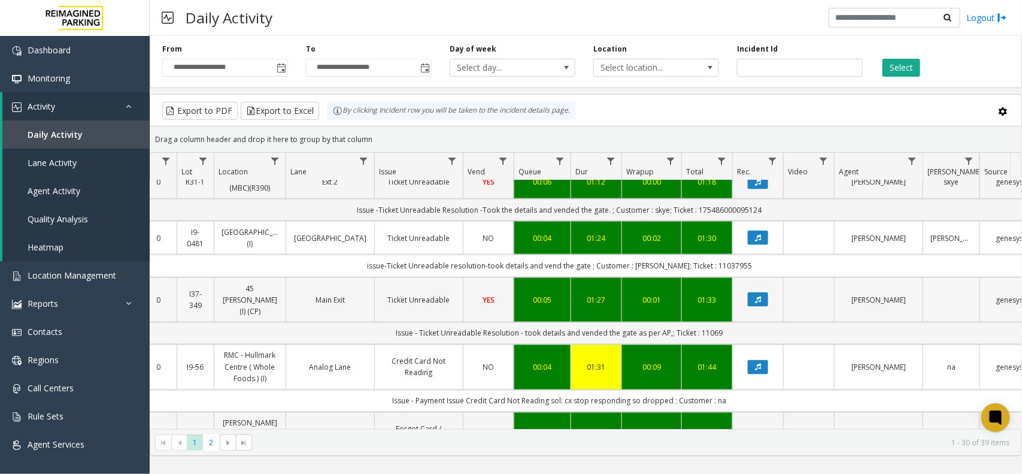
scroll to position [845, 150]
